Goal: Transaction & Acquisition: Purchase product/service

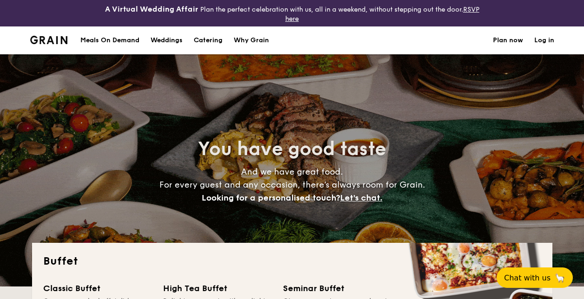
select select
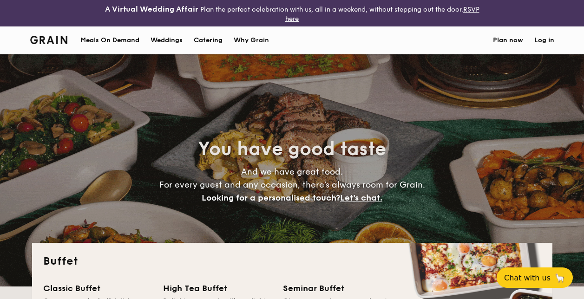
select select
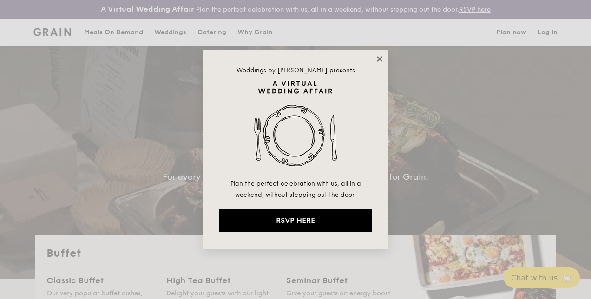
click at [379, 58] on icon at bounding box center [379, 58] width 5 height 5
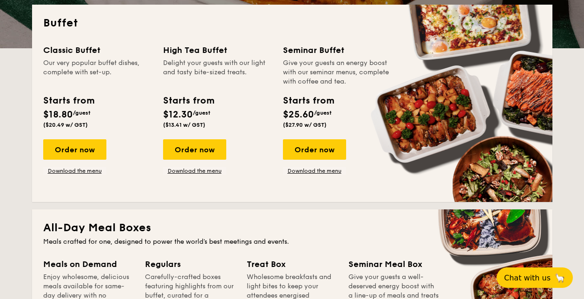
scroll to position [232, 0]
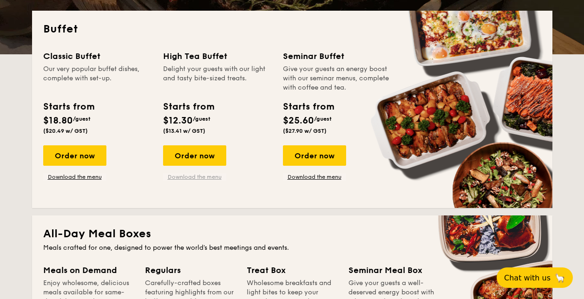
click at [198, 178] on link "Download the menu" at bounding box center [194, 176] width 63 height 7
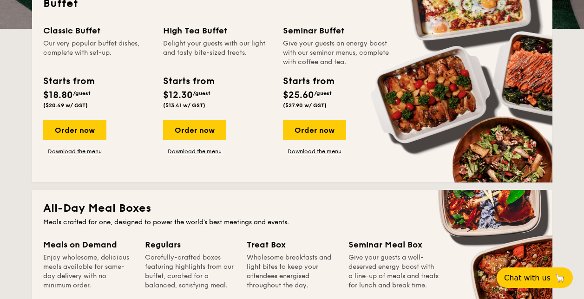
scroll to position [279, 0]
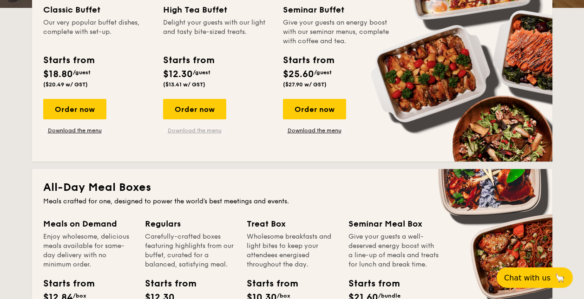
click at [200, 130] on link "Download the menu" at bounding box center [194, 130] width 63 height 7
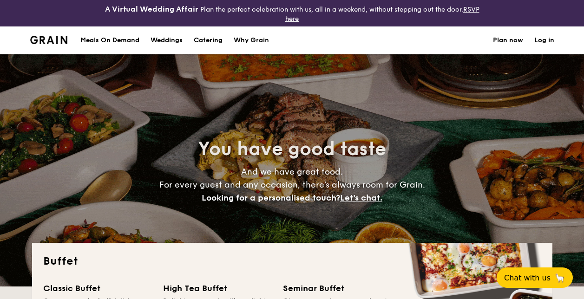
select select
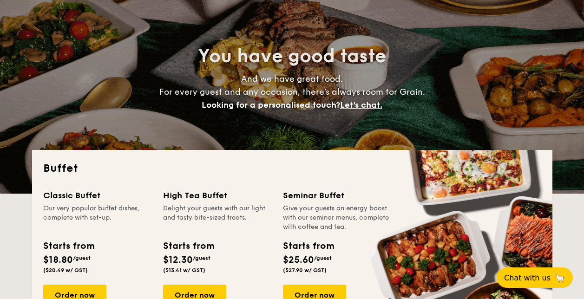
scroll to position [186, 0]
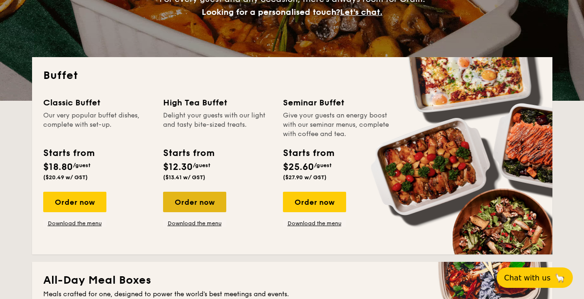
click at [186, 199] on div "Order now" at bounding box center [194, 202] width 63 height 20
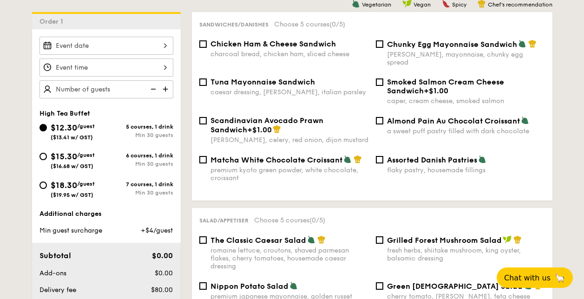
scroll to position [231, 0]
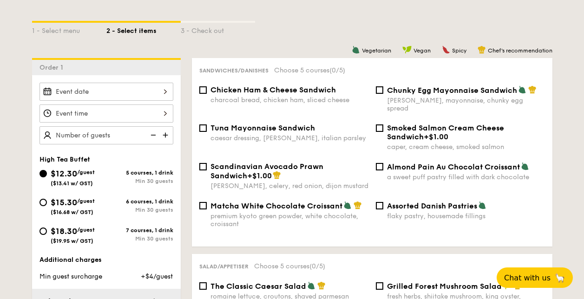
click at [309, 100] on div "charcoal bread, chicken ham, sliced cheese" at bounding box center [290, 100] width 158 height 8
click at [207, 94] on input "Chicken Ham & Cheese Sandwich charcoal bread, chicken ham, sliced cheese" at bounding box center [202, 89] width 7 height 7
checkbox input "true"
click at [405, 96] on div "Chunky Egg Mayonnaise Sandwich dijon mustard, mayonnaise, chunky egg spread" at bounding box center [466, 99] width 158 height 27
click at [384, 94] on input "Chunky Egg Mayonnaise Sandwich dijon mustard, mayonnaise, chunky egg spread" at bounding box center [379, 89] width 7 height 7
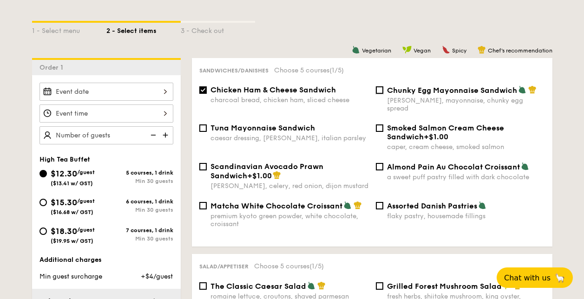
checkbox input "true"
click at [285, 134] on div "caesar dressing, [PERSON_NAME], italian parsley" at bounding box center [290, 138] width 158 height 8
click at [254, 134] on div "caesar dressing, [PERSON_NAME], italian parsley" at bounding box center [290, 138] width 158 height 8
click at [201, 125] on input "Tuna Mayonnaise Sandwich caesar dressing, [GEOGRAPHIC_DATA], italian parsley" at bounding box center [202, 128] width 7 height 7
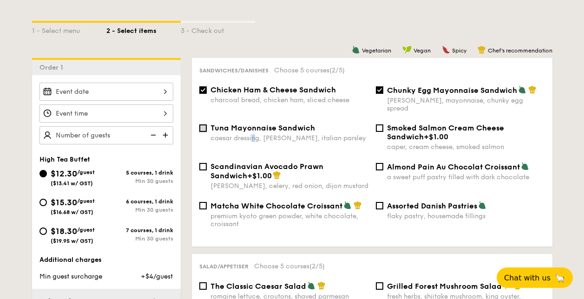
checkbox input "true"
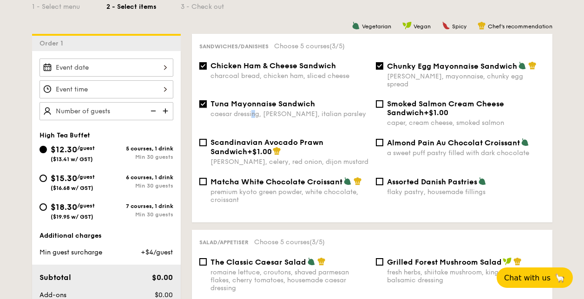
scroll to position [277, 0]
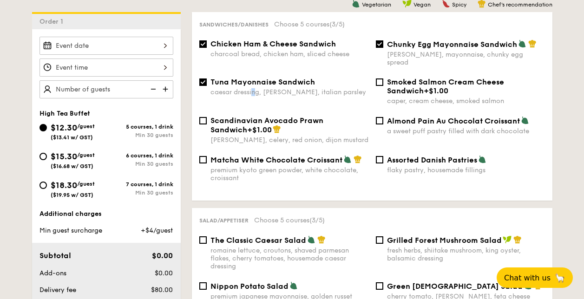
click at [383, 116] on div "Almond Pain Au Chocolat Croissant a sweet puff pastry filled with dark chocolate" at bounding box center [460, 125] width 177 height 19
click at [381, 117] on input "Almond Pain Au Chocolat Croissant a sweet puff pastry filled with dark chocolate" at bounding box center [379, 120] width 7 height 7
checkbox input "true"
click at [380, 156] on input "Assorted Danish Pastries flaky pastry, housemade fillings" at bounding box center [379, 159] width 7 height 7
checkbox input "true"
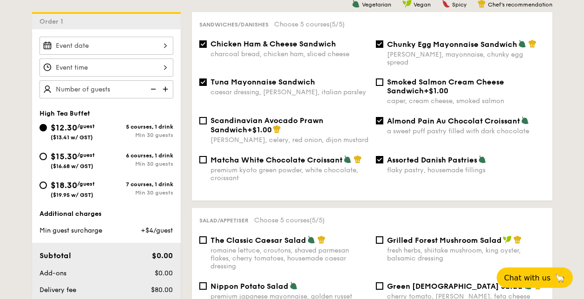
click at [206, 236] on div "The Classic Caesar Salad romaine lettuce, croutons, shaved parmesan flakes, che…" at bounding box center [284, 253] width 177 height 35
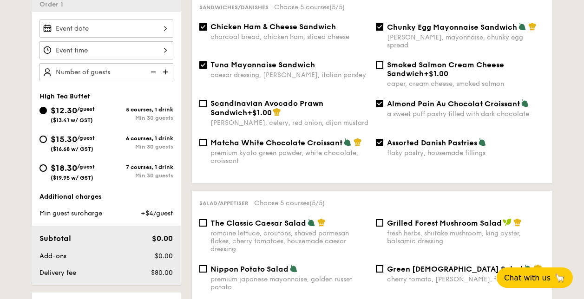
scroll to position [415, 0]
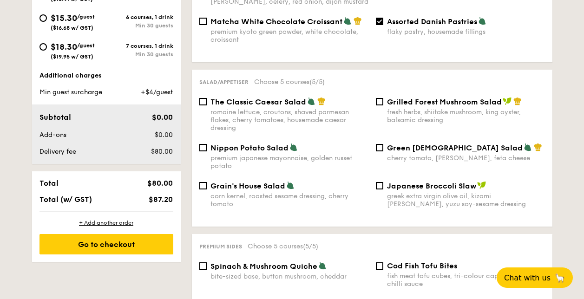
click at [233, 99] on div "The Classic Caesar Salad romaine lettuce, croutons, shaved parmesan flakes, che…" at bounding box center [290, 114] width 158 height 35
click at [207, 99] on input "The Classic Caesar Salad romaine lettuce, croutons, shaved parmesan flakes, che…" at bounding box center [202, 101] width 7 height 7
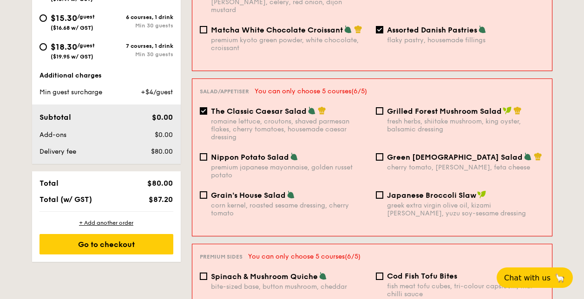
click at [252, 118] on div "romaine lettuce, croutons, shaved parmesan flakes, cherry tomatoes, housemade c…" at bounding box center [290, 130] width 158 height 24
click at [207, 108] on input "The Classic Caesar Salad romaine lettuce, croutons, shaved parmesan flakes, che…" at bounding box center [203, 110] width 7 height 7
checkbox input "false"
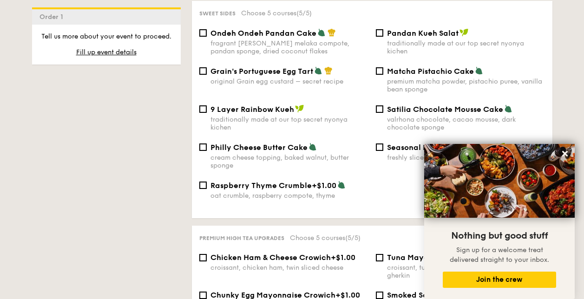
scroll to position [1015, 0]
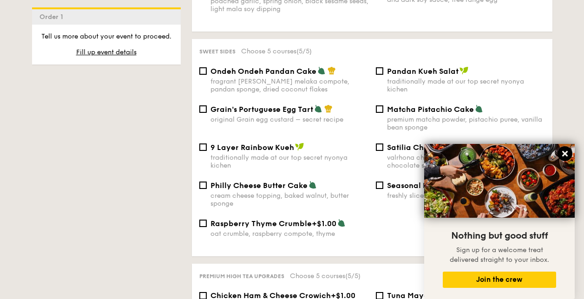
click at [562, 151] on icon at bounding box center [565, 154] width 8 height 8
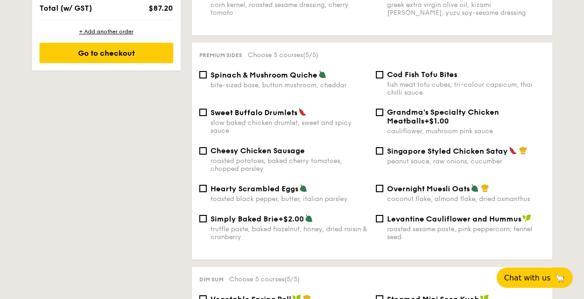
scroll to position [600, 0]
